Goal: Task Accomplishment & Management: Complete application form

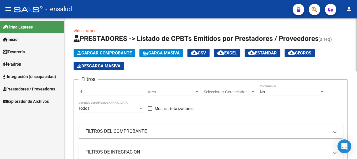
scroll to position [1, 0]
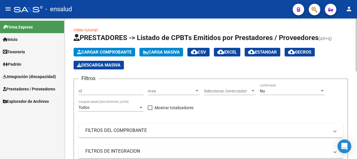
click at [111, 50] on span "Cargar Comprobante" at bounding box center [104, 51] width 55 height 5
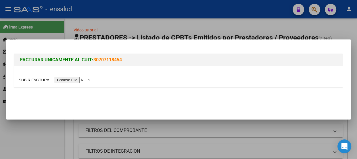
click at [79, 81] on input "file" at bounding box center [55, 80] width 73 height 6
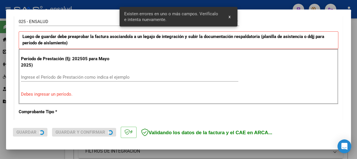
scroll to position [177, 0]
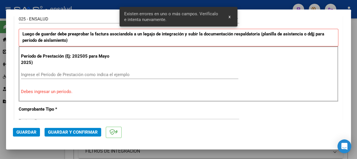
click at [25, 73] on input "Ingrese el Período de Prestación como indica el ejemplo" at bounding box center [129, 74] width 217 height 5
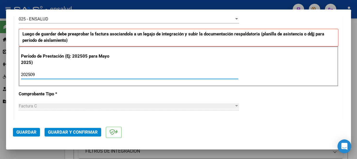
type input "202509"
click at [29, 132] on span "Guardar" at bounding box center [26, 131] width 20 height 5
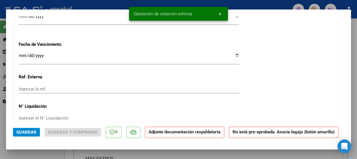
scroll to position [522, 0]
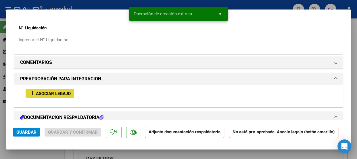
click at [48, 93] on span "Asociar Legajo" at bounding box center [53, 93] width 35 height 5
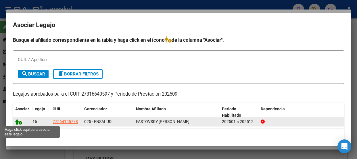
click at [19, 122] on icon at bounding box center [18, 121] width 7 height 6
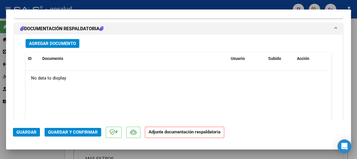
scroll to position [694, 0]
click at [49, 42] on span "Agregar Documento" at bounding box center [52, 43] width 47 height 5
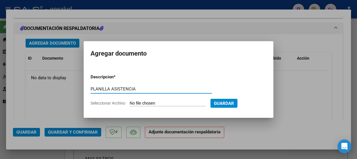
type input "PLANILLA ASISTENCIA"
click at [186, 103] on input "Seleccionar Archivo" at bounding box center [168, 103] width 76 height 5
type input "C:\fakepath\FASTOVSKY EMMA_202509_90_N_OCAMPO NATALIA_1_1098-PA.jpeg"
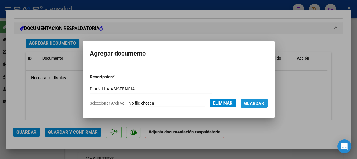
click at [258, 102] on span "Guardar" at bounding box center [254, 103] width 20 height 5
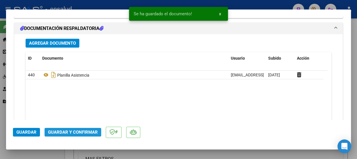
click at [64, 132] on span "Guardar y Confirmar" at bounding box center [73, 131] width 50 height 5
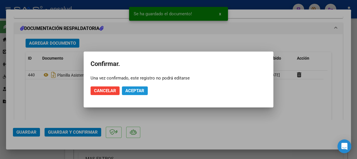
click at [135, 88] on span "Aceptar" at bounding box center [134, 90] width 19 height 5
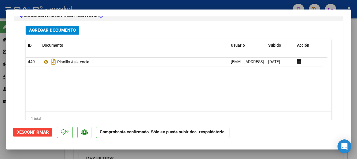
click at [242, 6] on div at bounding box center [178, 79] width 357 height 159
type input "$ 0,00"
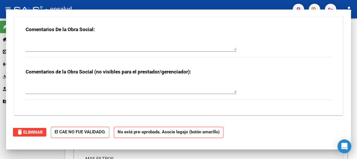
scroll to position [655, 0]
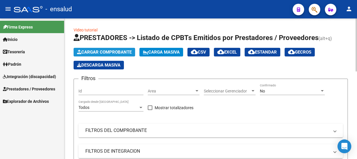
click at [122, 50] on span "Cargar Comprobante" at bounding box center [104, 51] width 55 height 5
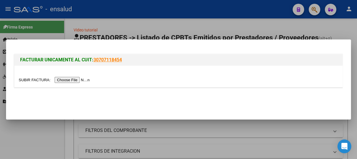
click at [73, 79] on input "file" at bounding box center [55, 80] width 73 height 6
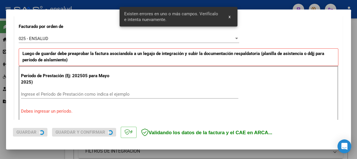
scroll to position [177, 0]
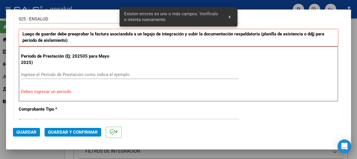
click at [22, 73] on input "Ingrese el Período de Prestación como indica el ejemplo" at bounding box center [129, 74] width 217 height 5
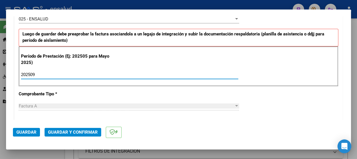
type input "202509"
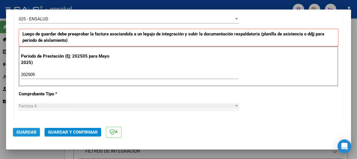
click at [31, 132] on span "Guardar" at bounding box center [26, 131] width 20 height 5
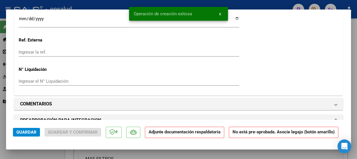
scroll to position [522, 0]
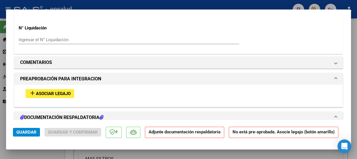
click at [48, 92] on span "Asociar Legajo" at bounding box center [53, 93] width 35 height 5
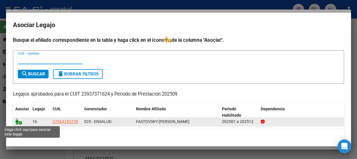
click at [20, 122] on icon at bounding box center [18, 121] width 7 height 6
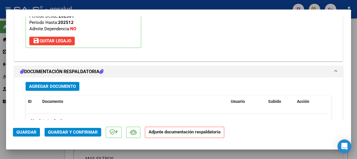
scroll to position [642, 0]
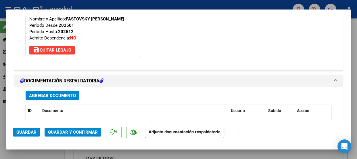
click at [59, 96] on span "Agregar Documento" at bounding box center [52, 95] width 47 height 5
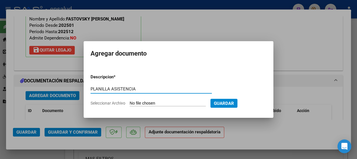
type input "PLANILLA ASISTENCIA"
click at [167, 101] on input "Seleccionar Archivo" at bounding box center [168, 103] width 76 height 5
type input "C:\fakepath\FASTOVSKY EMMA_202509_90_N_ESCOBAR NILZA_3-244-PA.pdf"
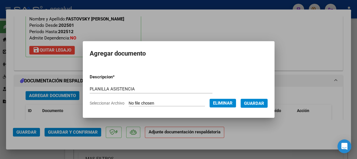
click at [261, 104] on span "Guardar" at bounding box center [254, 103] width 20 height 5
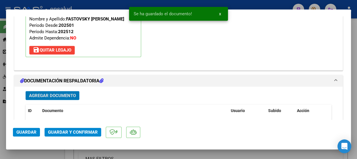
click at [71, 132] on span "Guardar y Confirmar" at bounding box center [73, 131] width 50 height 5
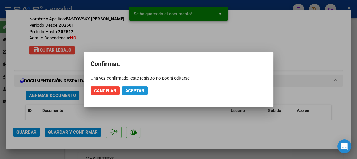
click at [134, 89] on span "Aceptar" at bounding box center [134, 90] width 19 height 5
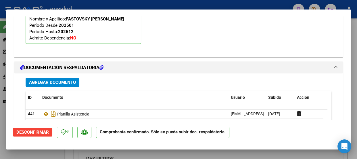
click at [180, 6] on div at bounding box center [178, 79] width 357 height 159
type input "$ 0,00"
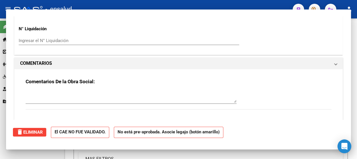
scroll to position [0, 0]
